Goal: Information Seeking & Learning: Find specific fact

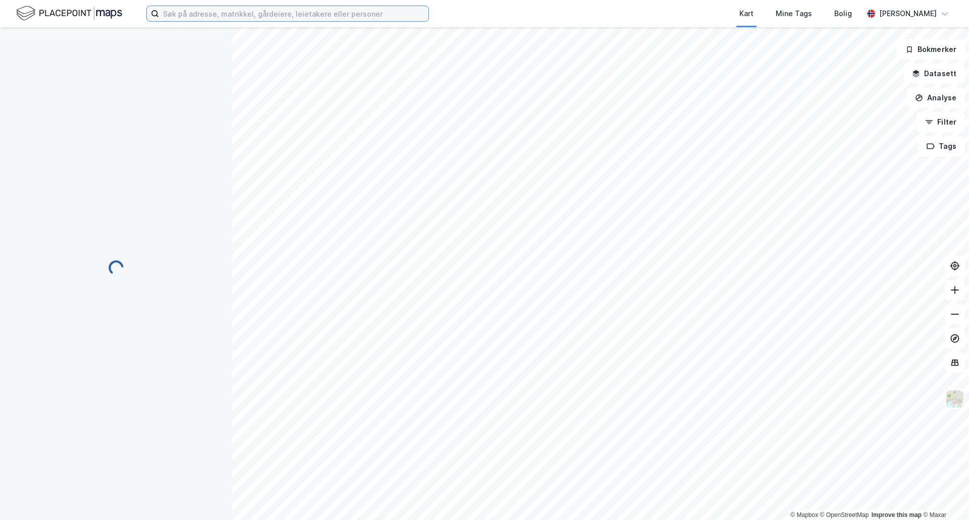
click at [224, 12] on input at bounding box center [294, 13] width 270 height 15
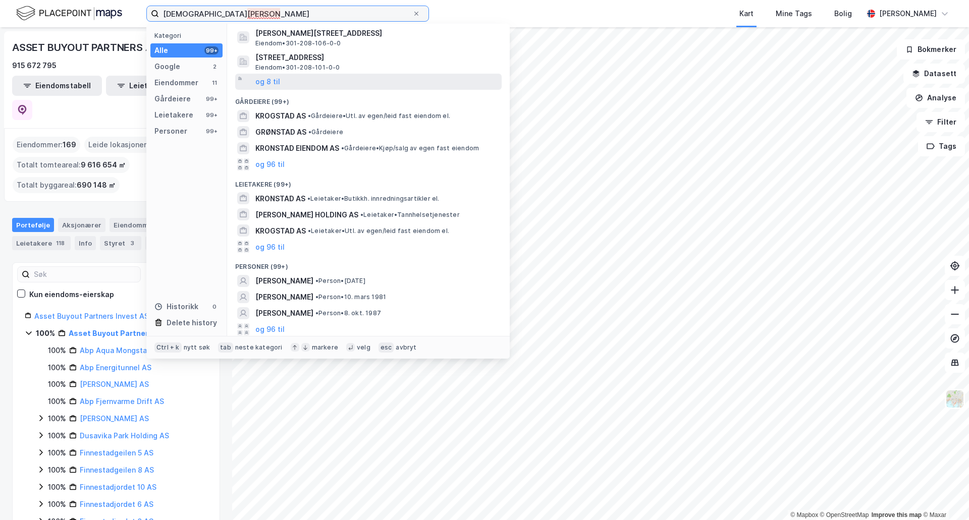
scroll to position [93, 0]
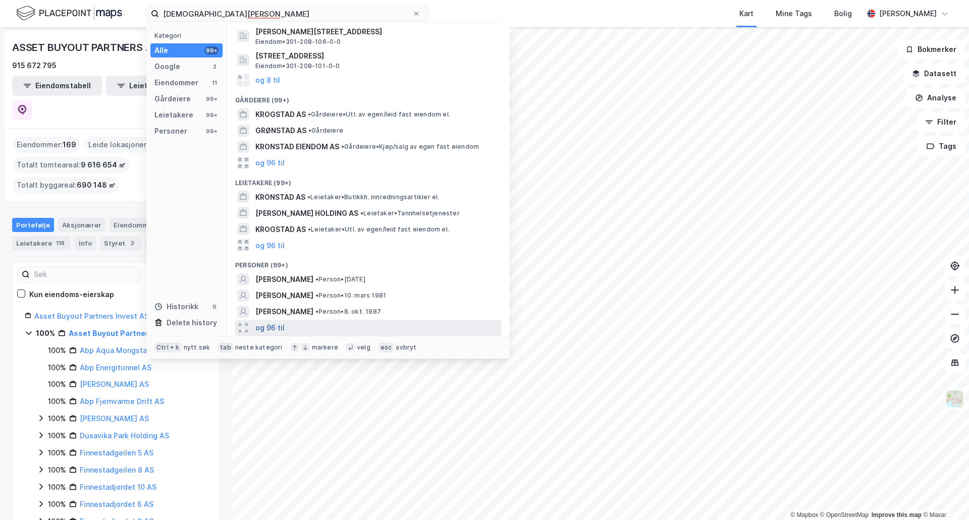
click at [271, 327] on button "og 96 til" at bounding box center [269, 328] width 29 height 12
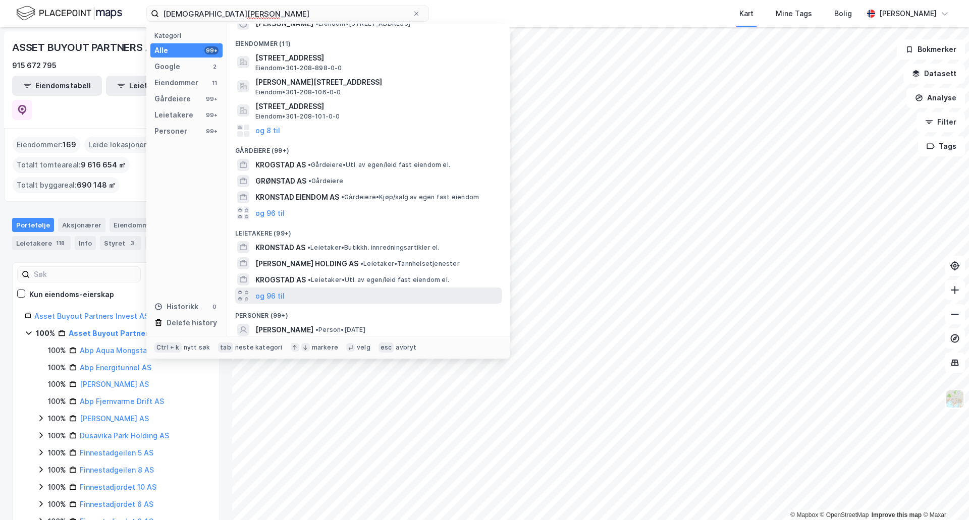
scroll to position [0, 0]
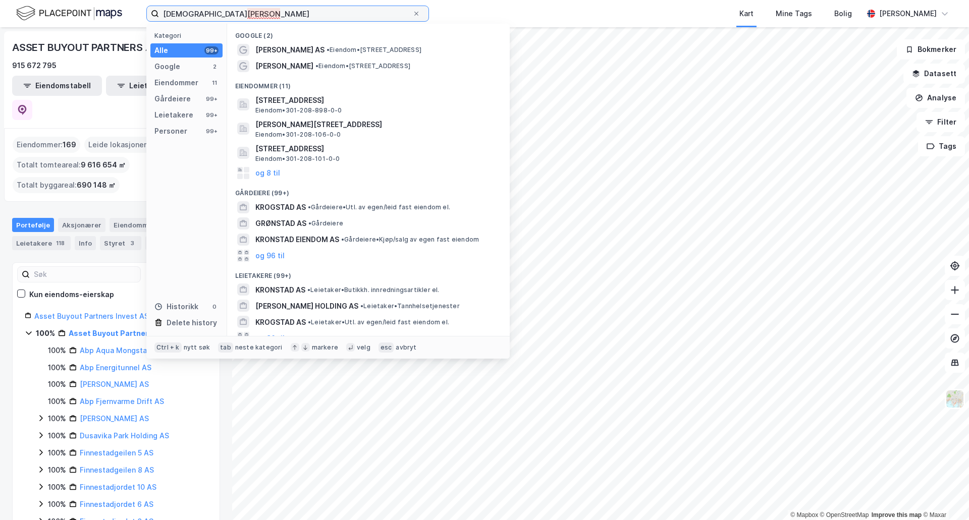
click at [199, 15] on input "[DEMOGRAPHIC_DATA][PERSON_NAME]" at bounding box center [285, 13] width 253 height 15
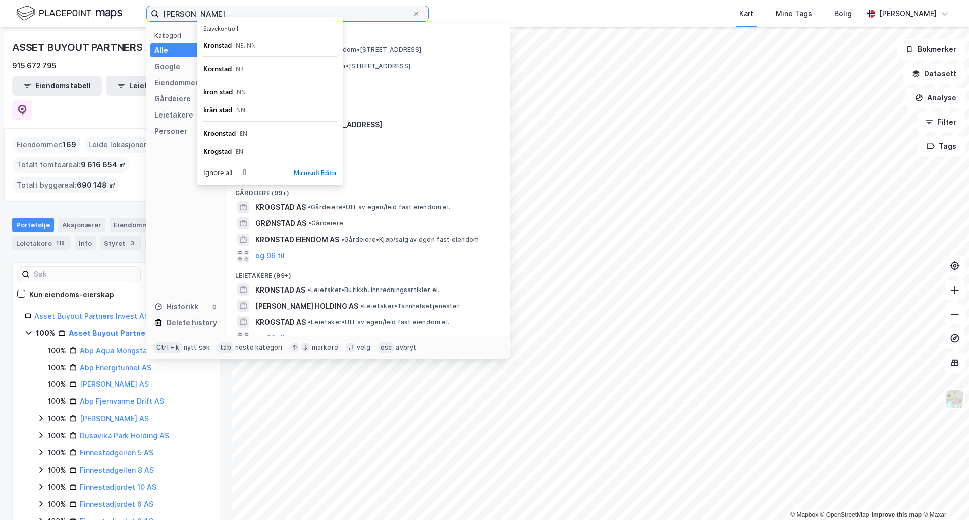
type input "[DEMOGRAPHIC_DATA][PERSON_NAME]"
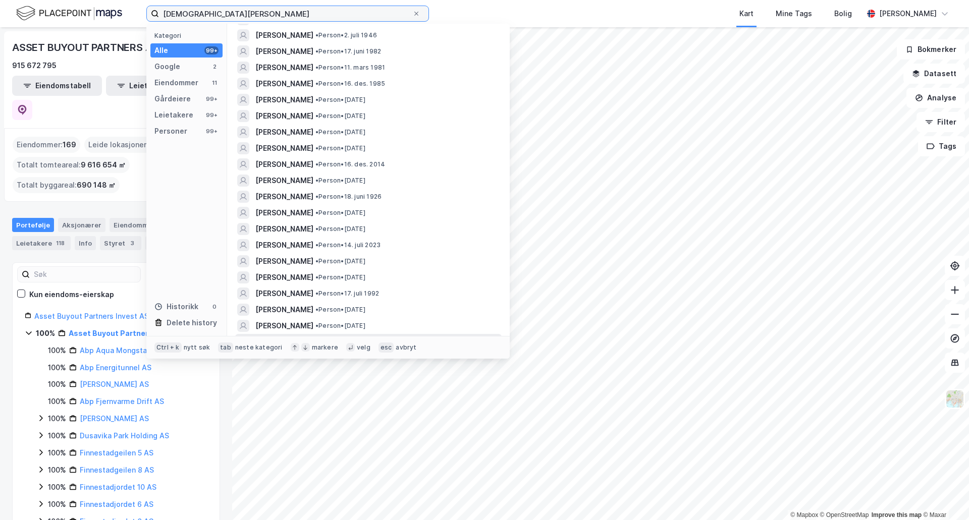
scroll to position [1628, 0]
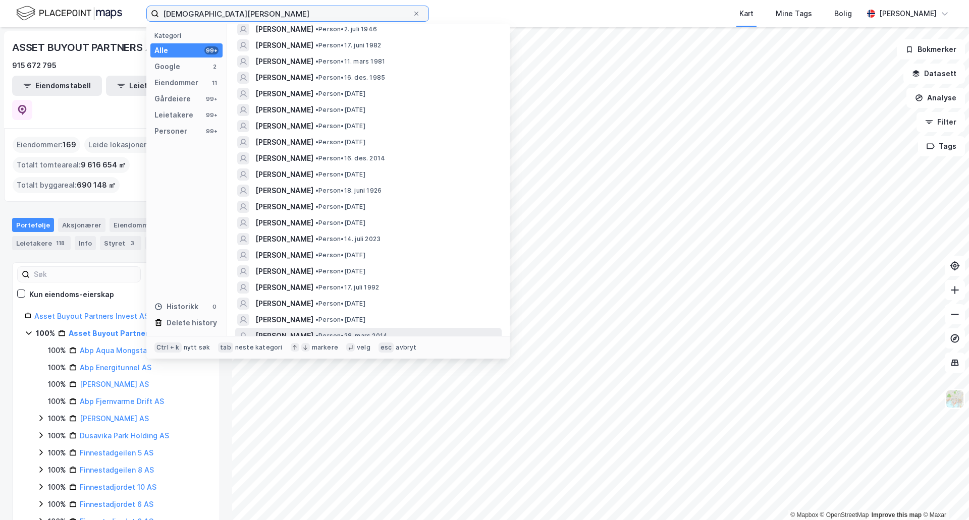
drag, startPoint x: 258, startPoint y: 9, endPoint x: 136, endPoint y: -9, distance: 123.4
click at [136, 0] on html "[PERSON_NAME] Kategori Alle 99+ Google 2 Eiendommer 11 Gårdeiere 99+ Leietakere…" at bounding box center [484, 260] width 969 height 520
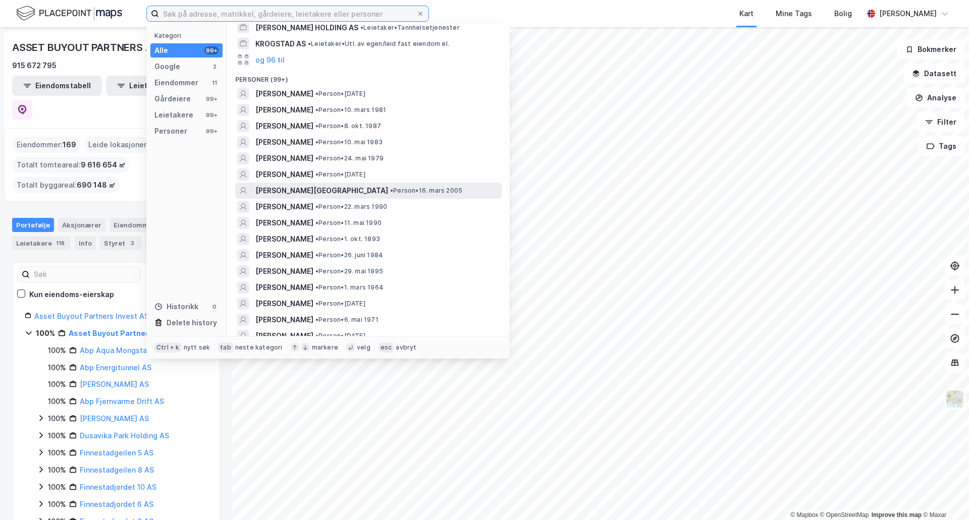
scroll to position [303, 0]
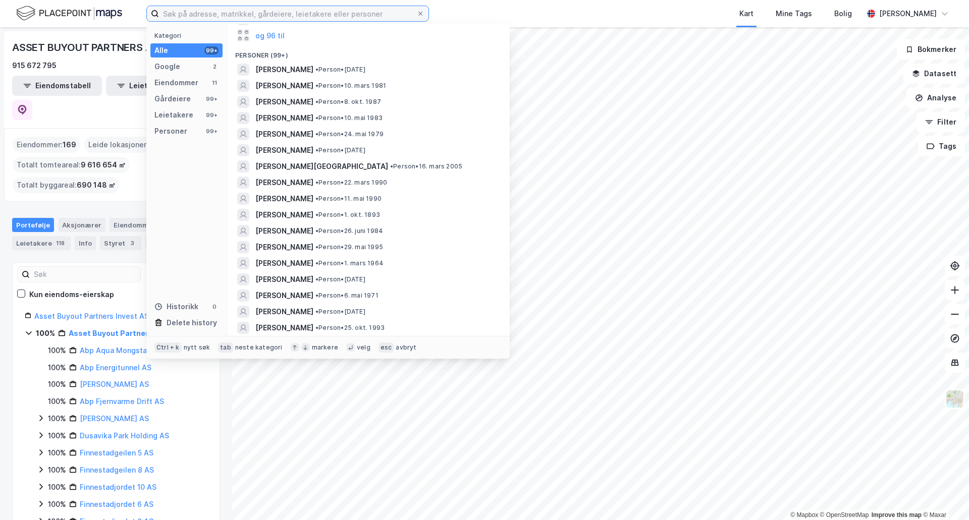
drag, startPoint x: 194, startPoint y: 17, endPoint x: 85, endPoint y: 0, distance: 110.4
click at [85, 0] on div "Kategori Alle 99+ Google 2 Eiendommer 11 Gårdeiere 99+ Leietakere 99+ Personer …" at bounding box center [484, 13] width 969 height 27
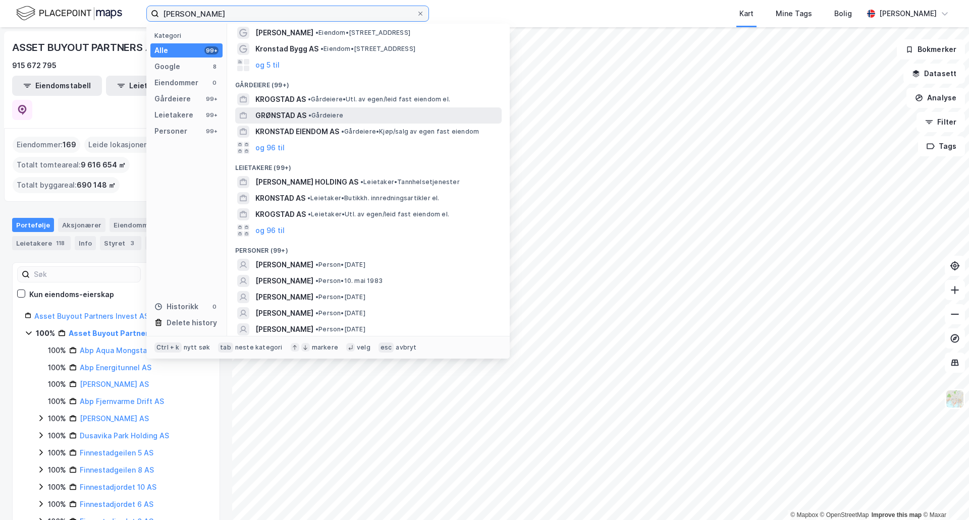
scroll to position [50, 0]
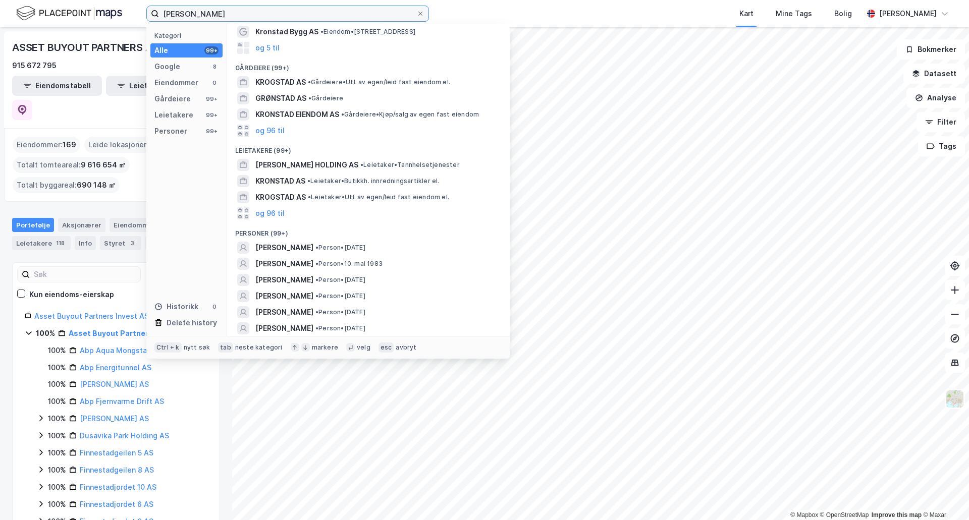
drag, startPoint x: 189, startPoint y: 16, endPoint x: -3, endPoint y: -34, distance: 198.1
click at [0, 0] on html "[PERSON_NAME] Kategori Alle 99+ Google 8 Eiendommer 0 Gårdeiere 99+ Leietakere …" at bounding box center [484, 260] width 969 height 520
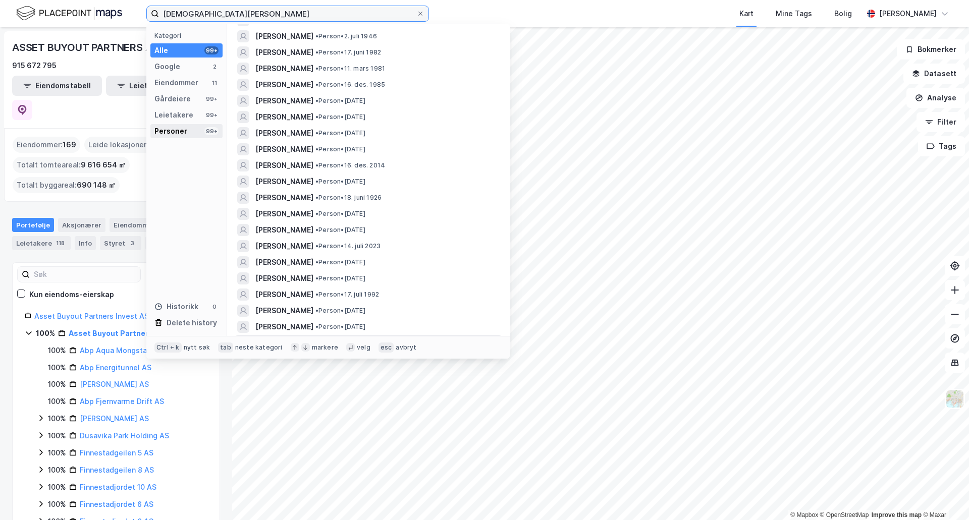
scroll to position [1628, 0]
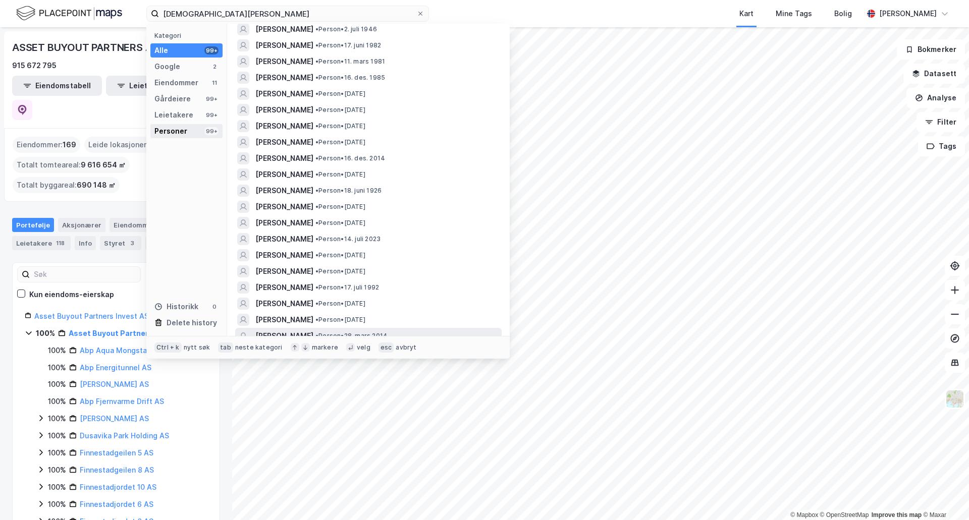
click at [172, 129] on div "Personer" at bounding box center [170, 131] width 33 height 12
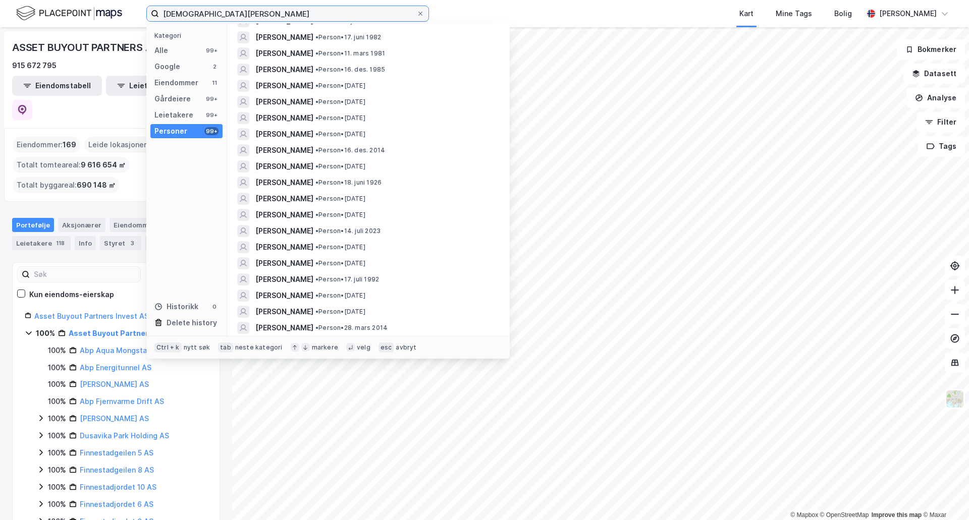
scroll to position [0, 0]
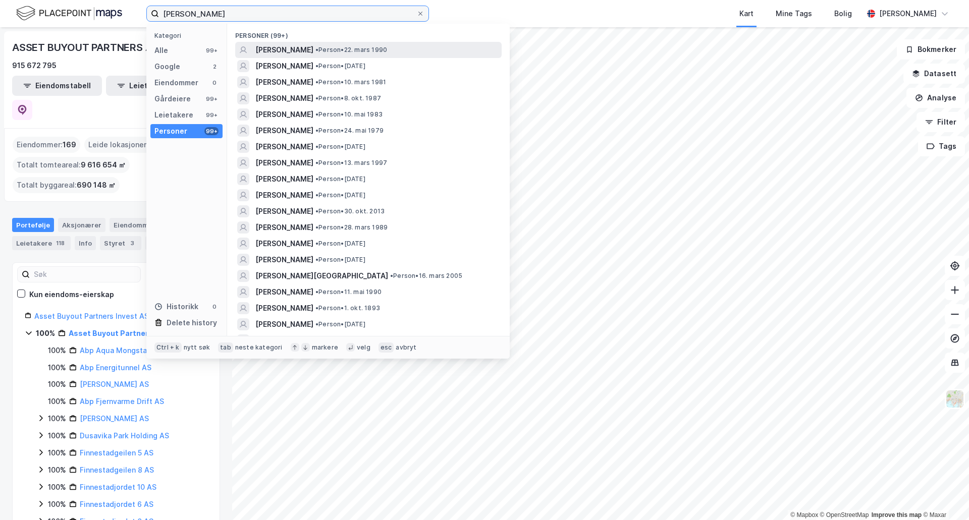
type input "[PERSON_NAME]"
click at [313, 53] on span "[PERSON_NAME]" at bounding box center [284, 50] width 58 height 12
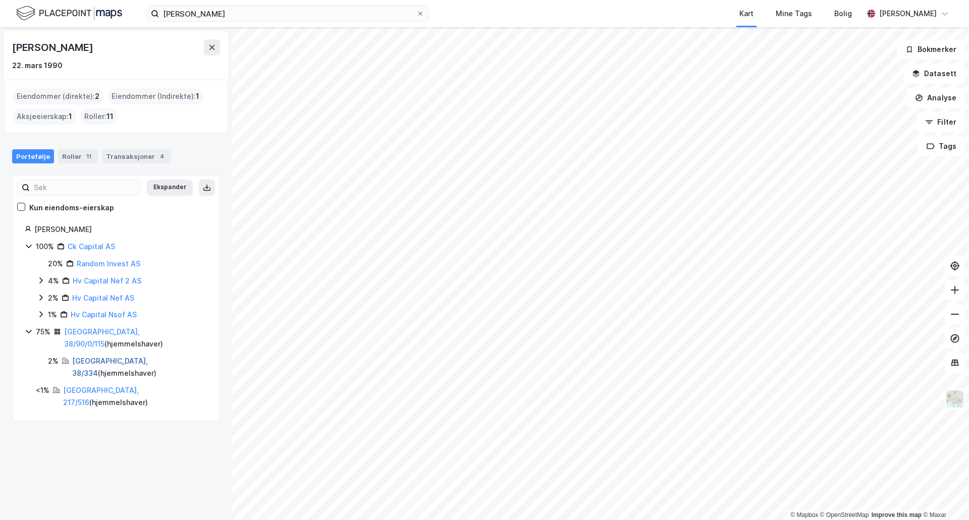
click at [86, 357] on link "[GEOGRAPHIC_DATA], 38/334" at bounding box center [110, 367] width 76 height 21
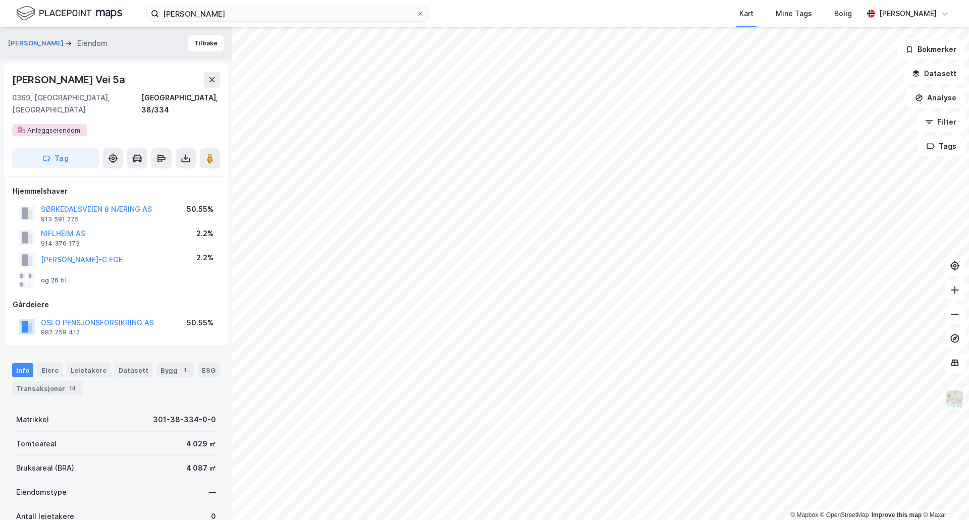
click at [0, 0] on button "og 26 til" at bounding box center [0, 0] width 0 height 0
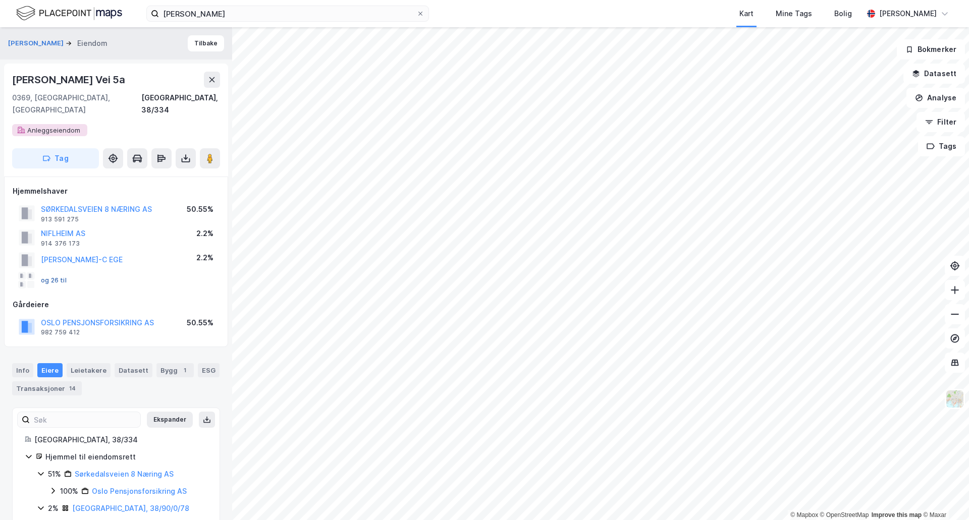
click at [0, 0] on button "og 26 til" at bounding box center [0, 0] width 0 height 0
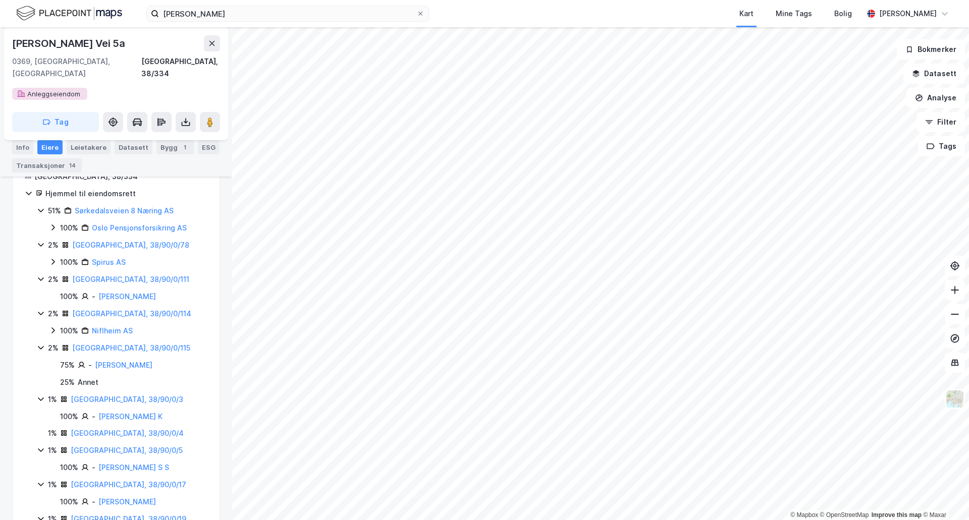
scroll to position [263, 0]
click at [121, 345] on link "[GEOGRAPHIC_DATA], 38/90/0/115" at bounding box center [131, 349] width 118 height 9
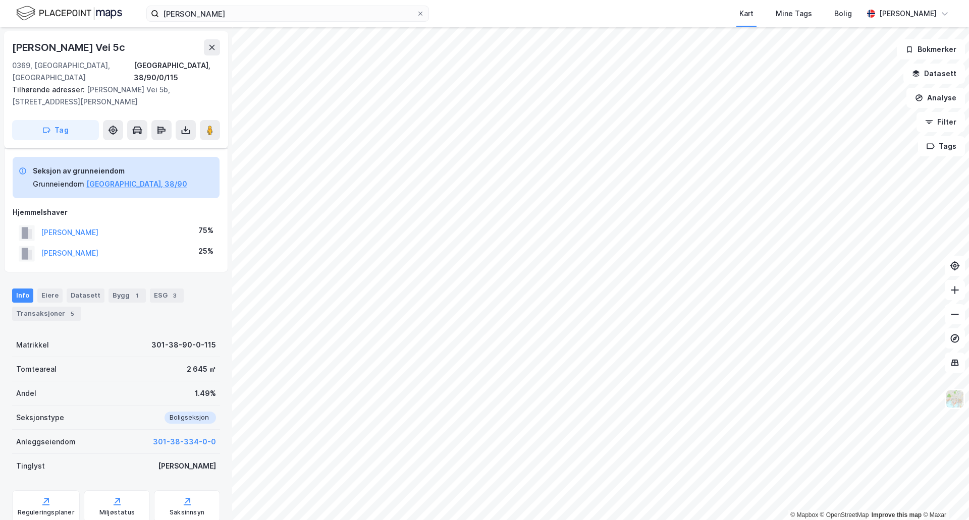
scroll to position [197, 0]
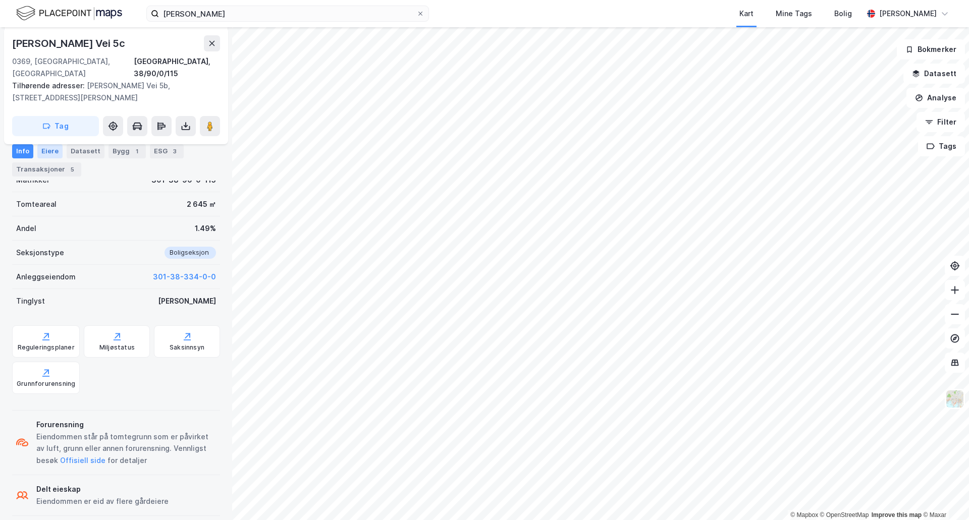
click at [45, 150] on div "Eiere" at bounding box center [49, 151] width 25 height 14
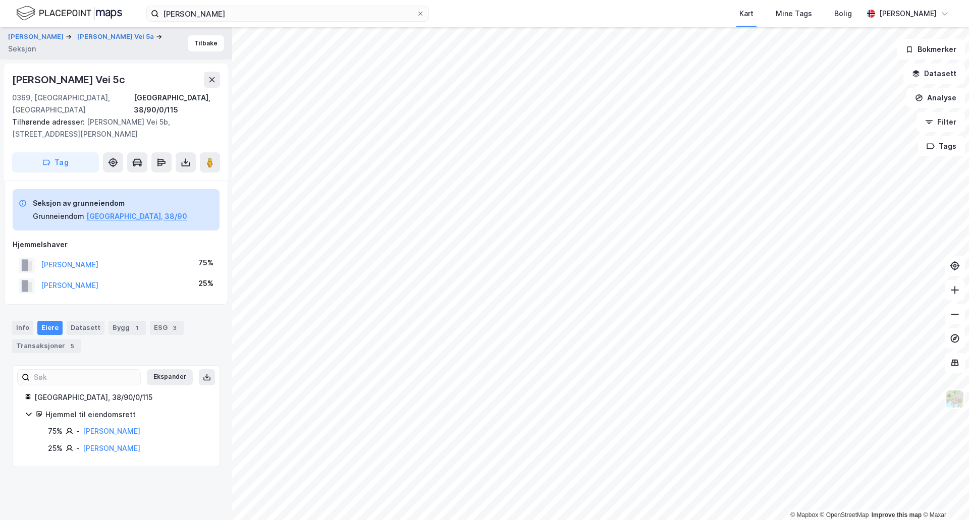
drag, startPoint x: 67, startPoint y: 334, endPoint x: 100, endPoint y: 334, distance: 33.3
click at [67, 341] on div "5" at bounding box center [72, 346] width 10 height 10
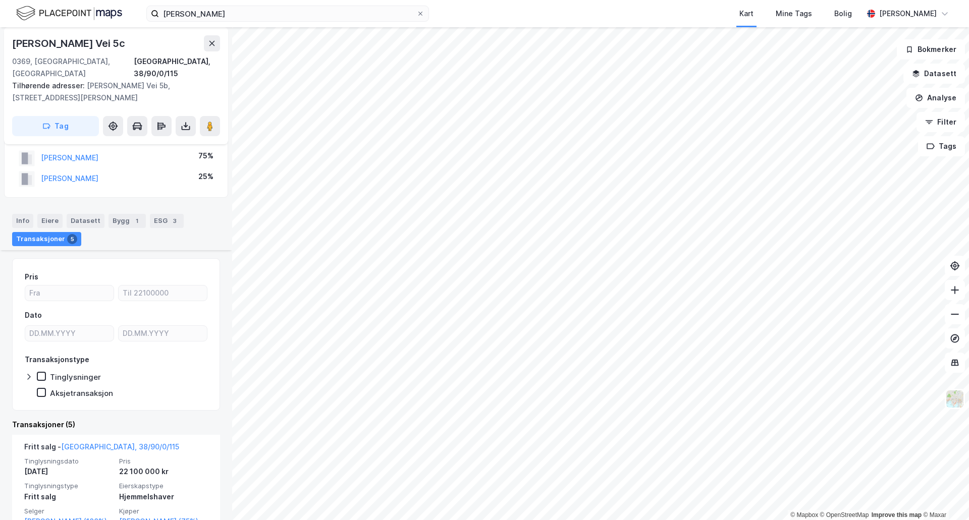
scroll to position [274, 0]
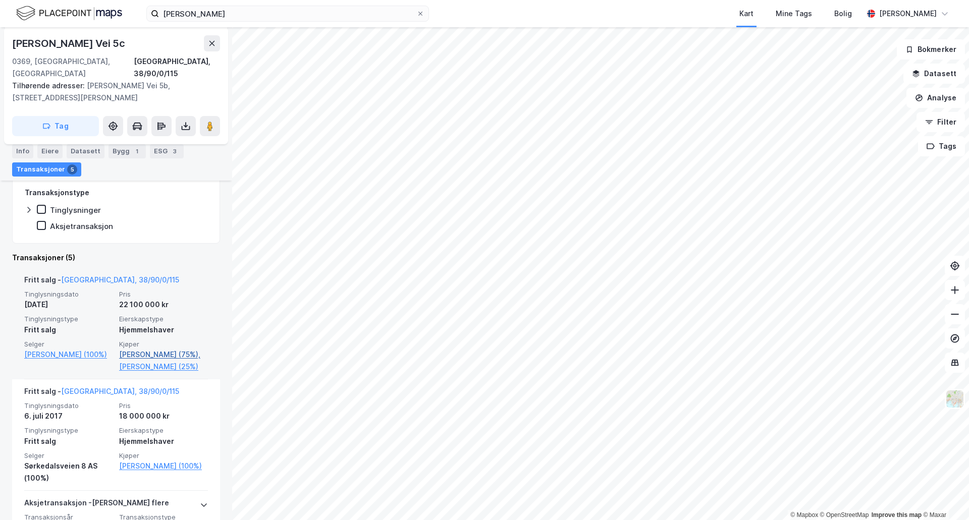
click at [144, 349] on link "[PERSON_NAME] (75%)," at bounding box center [163, 355] width 89 height 12
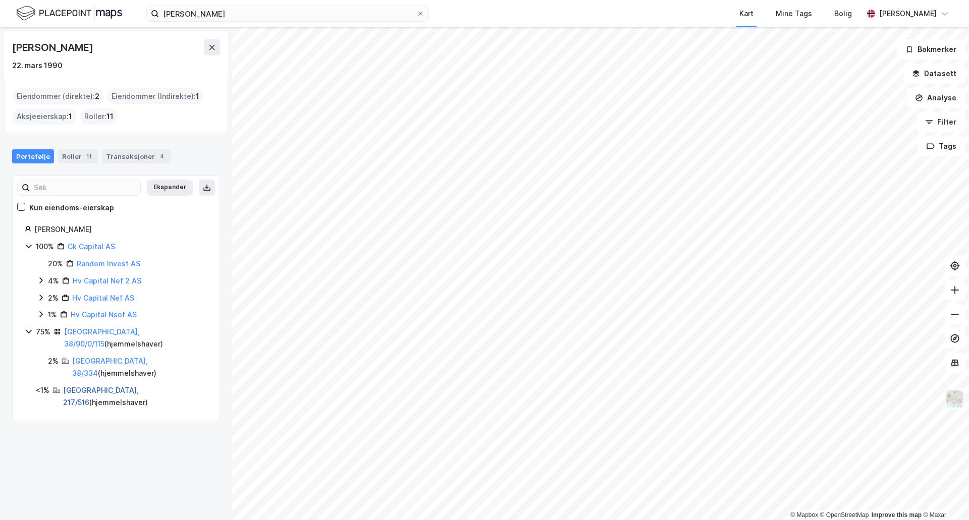
click at [93, 386] on link "[GEOGRAPHIC_DATA], 217/516" at bounding box center [101, 396] width 76 height 21
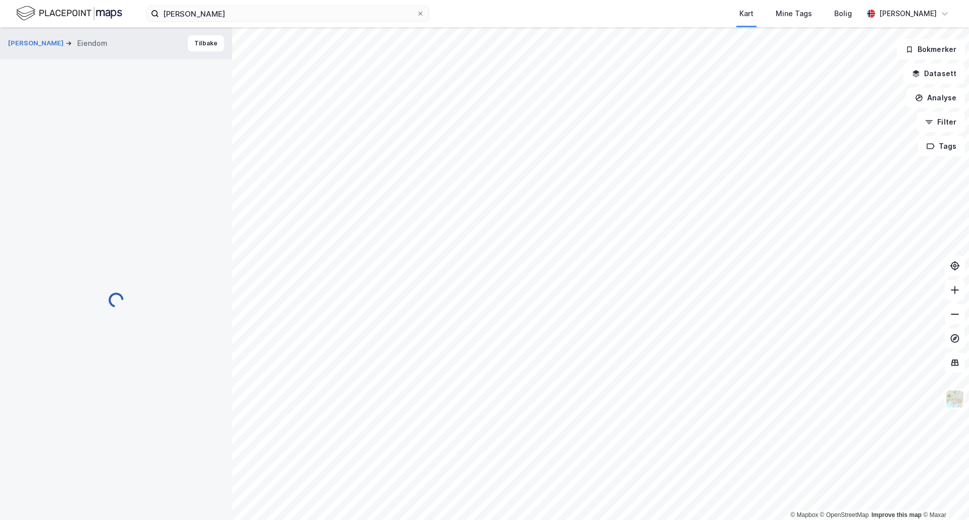
scroll to position [167, 0]
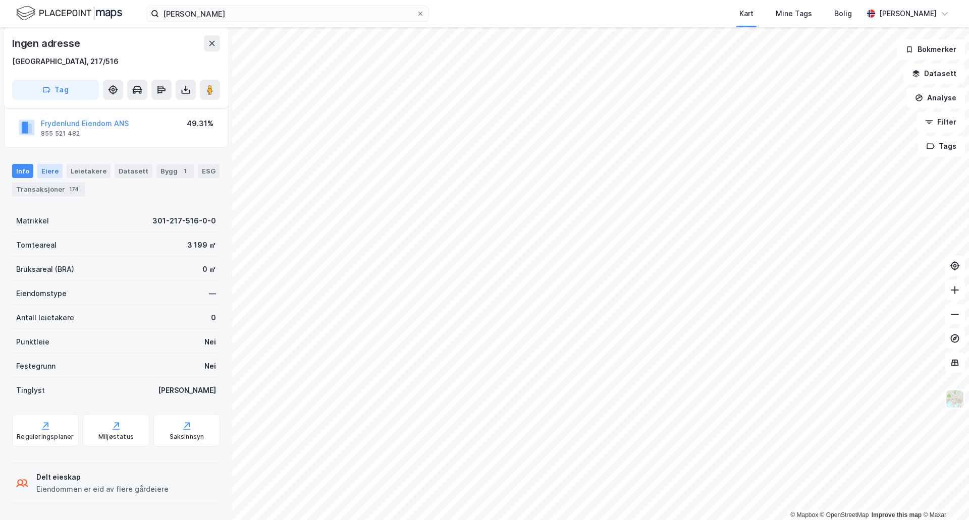
click at [49, 173] on div "Eiere" at bounding box center [49, 171] width 25 height 14
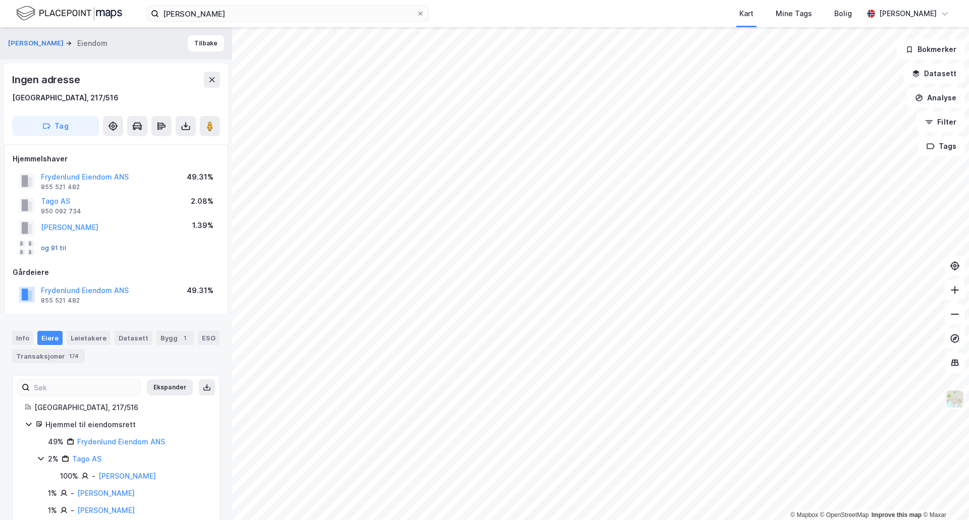
click at [0, 0] on button "og 91 til" at bounding box center [0, 0] width 0 height 0
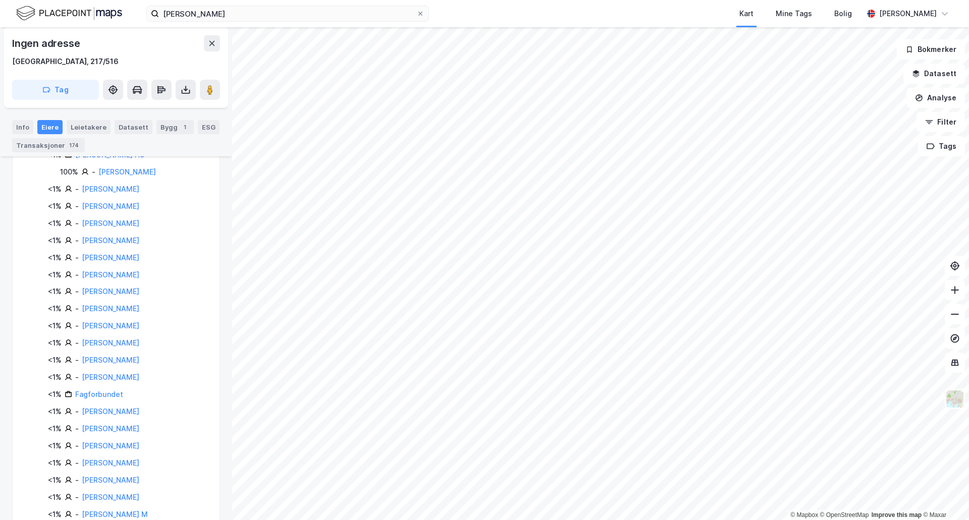
scroll to position [87, 0]
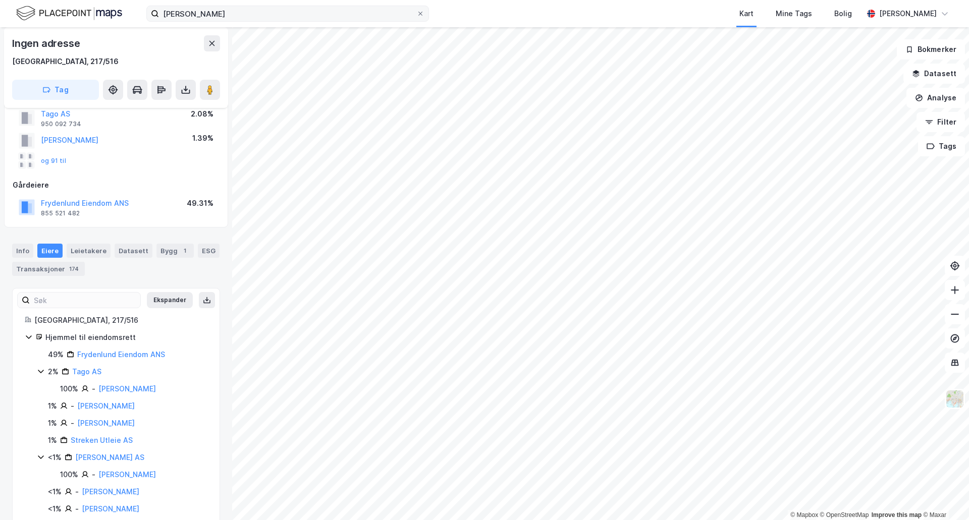
drag, startPoint x: 420, startPoint y: 13, endPoint x: 398, endPoint y: 13, distance: 21.7
click at [419, 13] on icon at bounding box center [420, 14] width 6 height 6
click at [412, 13] on input "[PERSON_NAME]" at bounding box center [285, 13] width 253 height 15
